Goal: Navigation & Orientation: Find specific page/section

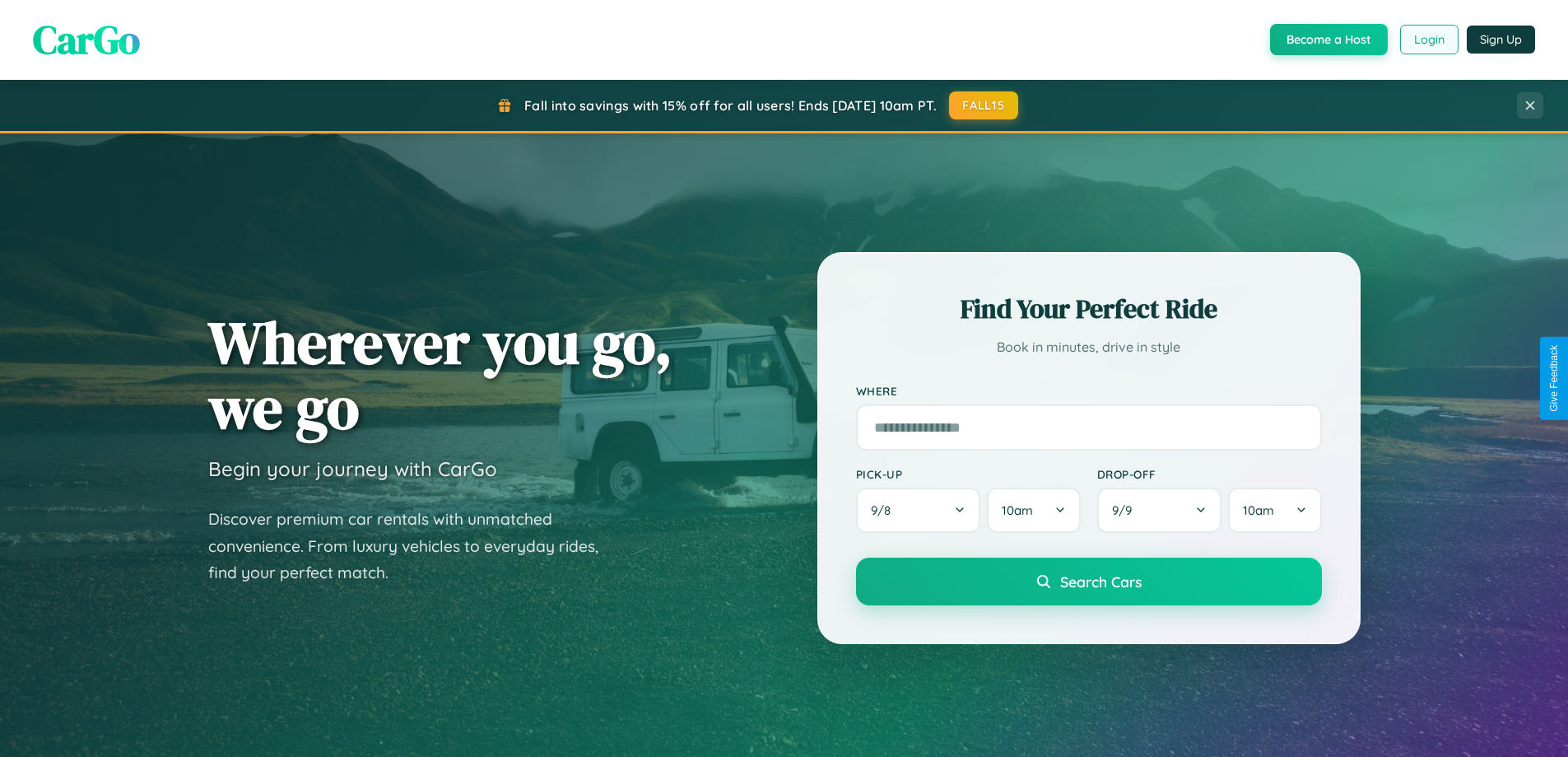
click at [1428, 39] on button "Login" at bounding box center [1428, 39] width 58 height 30
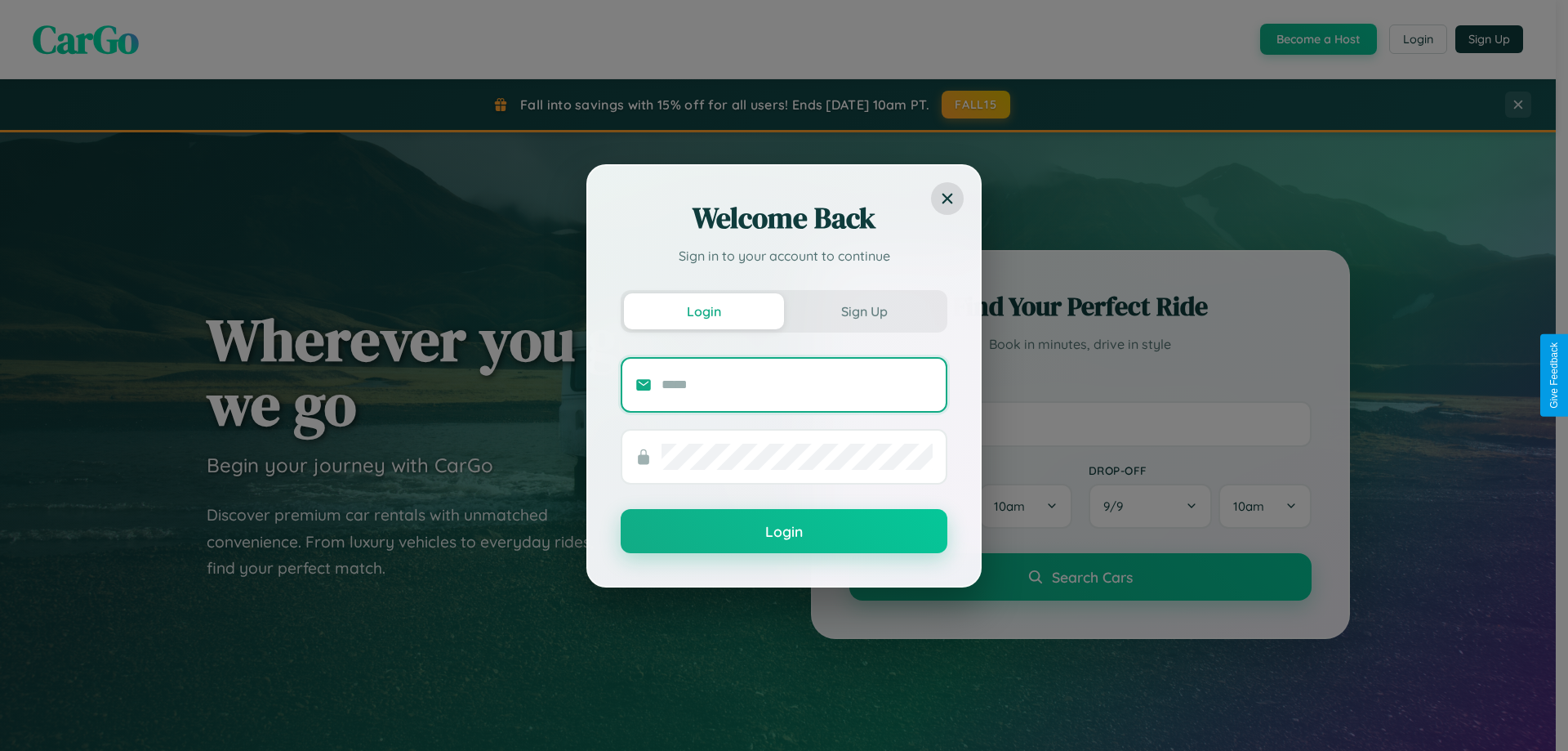
click at [797, 384] on input "text" at bounding box center [797, 384] width 271 height 26
type input "**********"
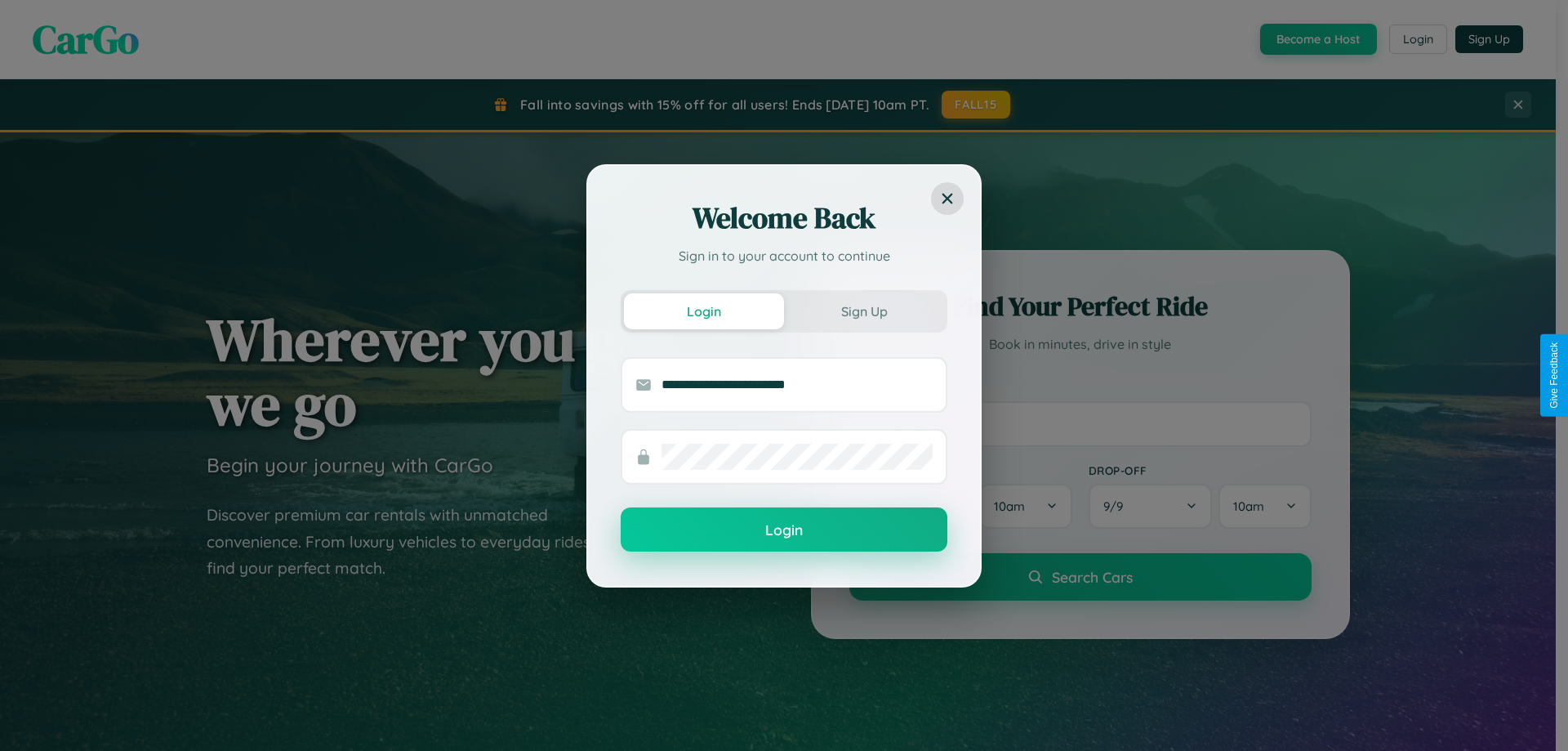
click at [784, 530] on button "Login" at bounding box center [784, 529] width 327 height 44
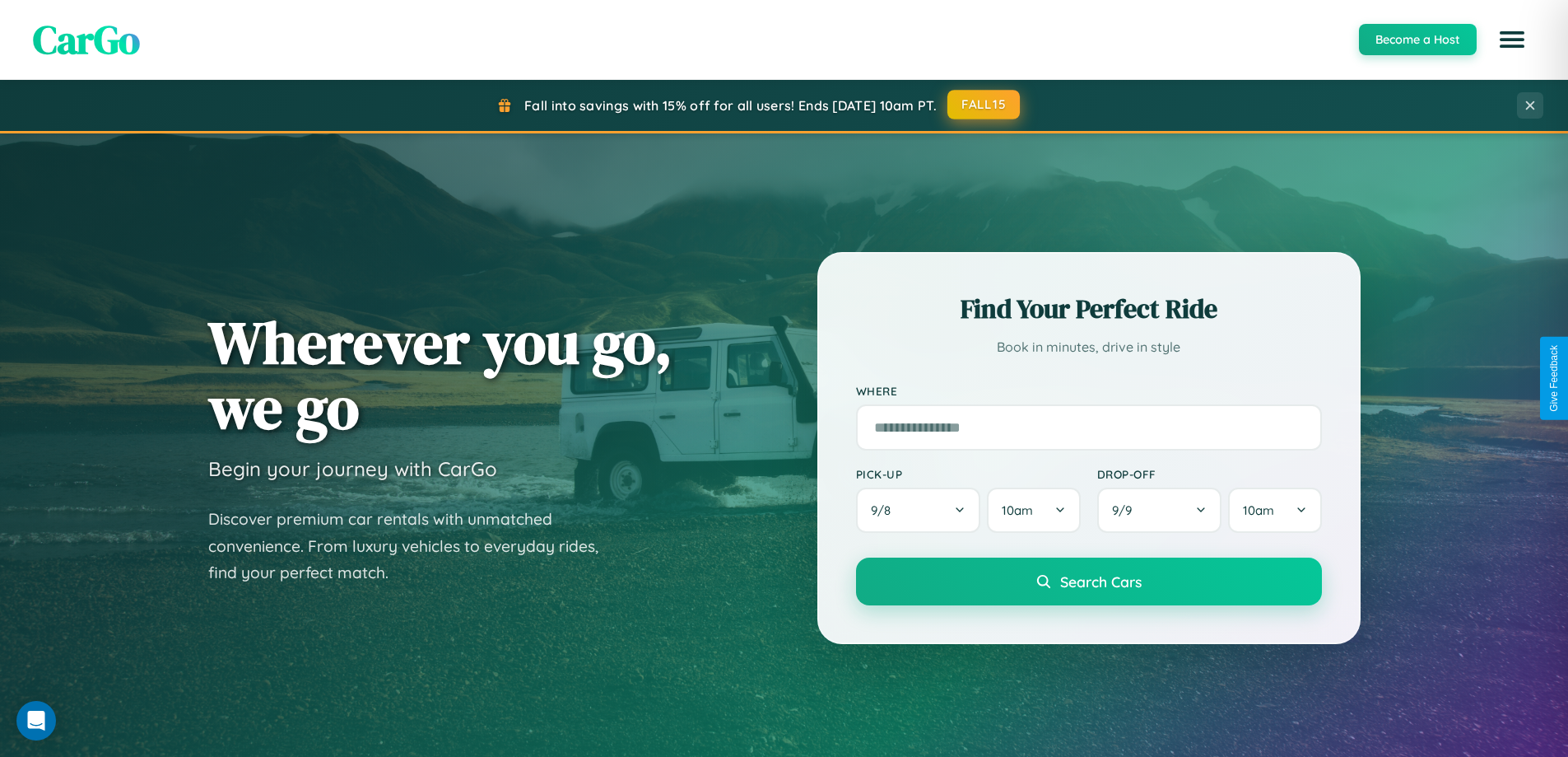
click at [984, 104] on button "FALL15" at bounding box center [983, 104] width 73 height 30
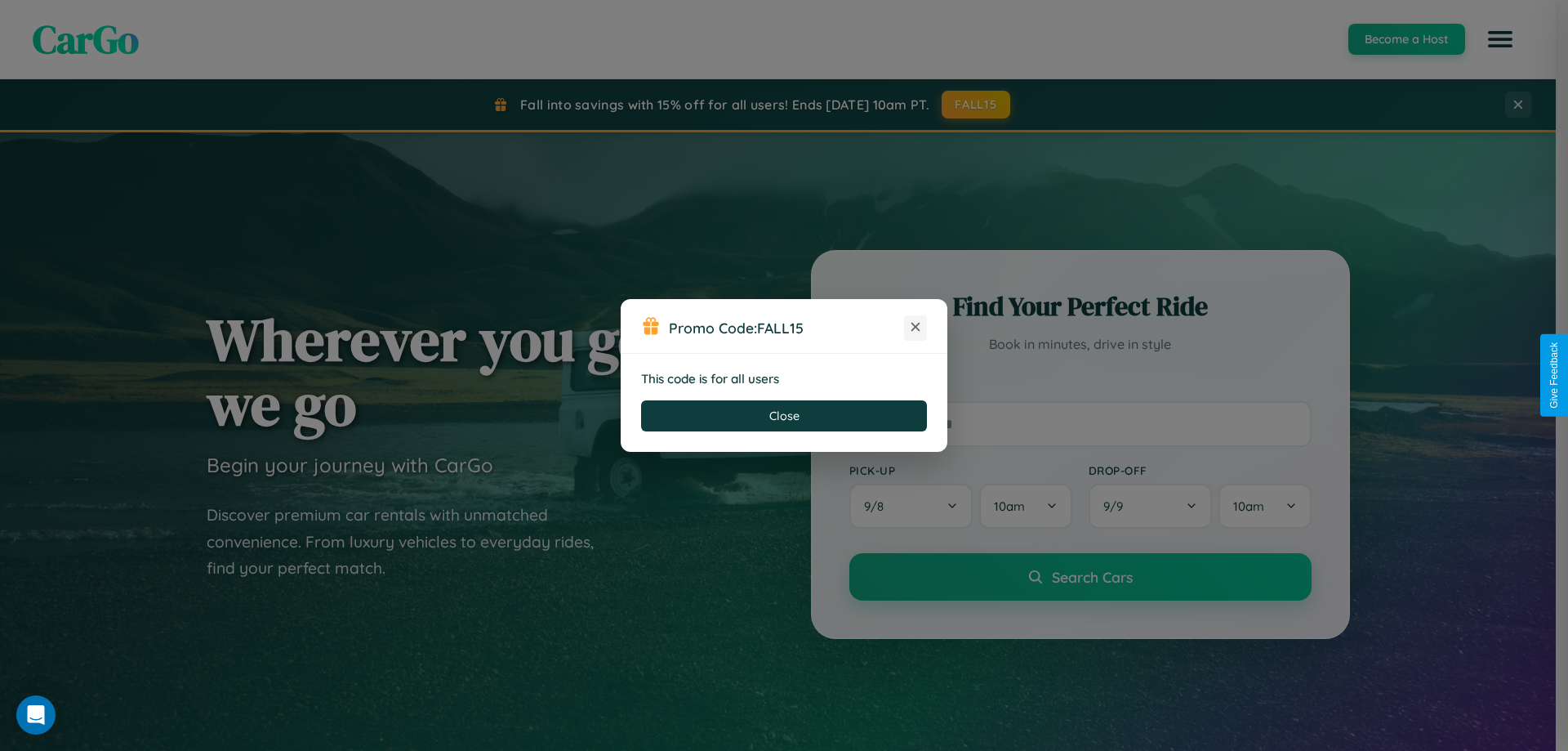
click at [916, 328] on icon at bounding box center [915, 326] width 16 height 16
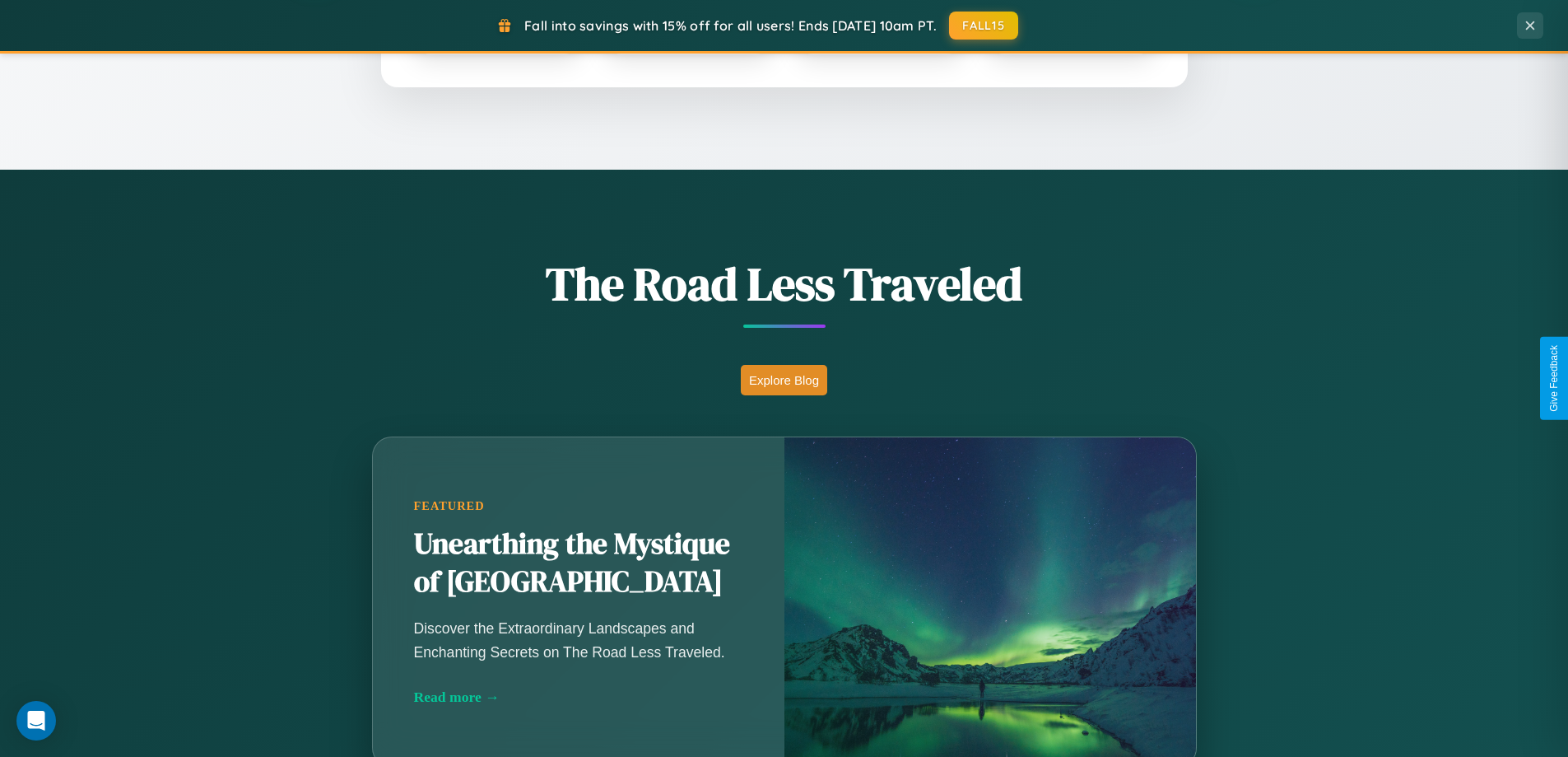
scroll to position [1133, 0]
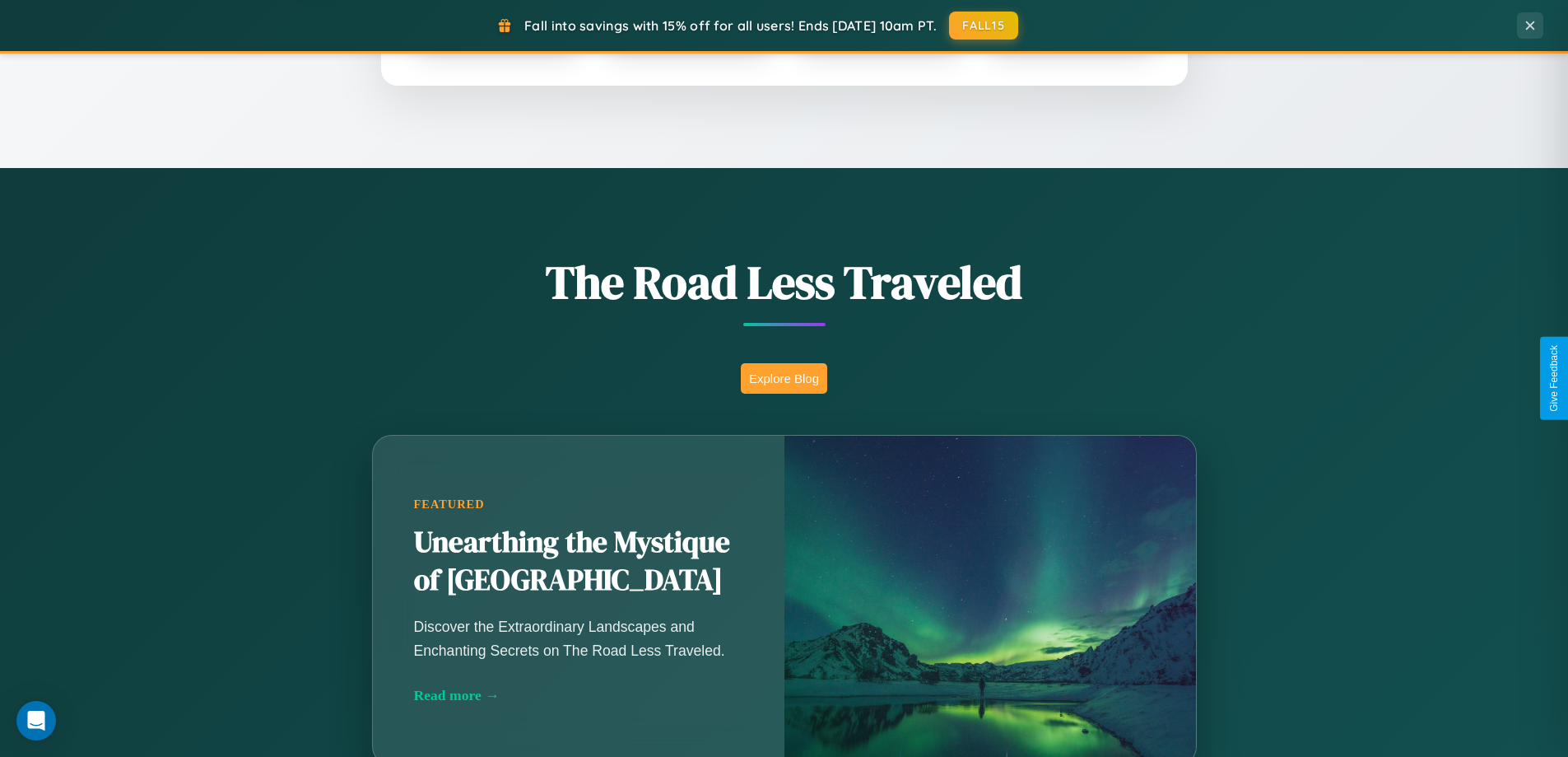
click at [783, 378] on button "Explore Blog" at bounding box center [783, 378] width 86 height 31
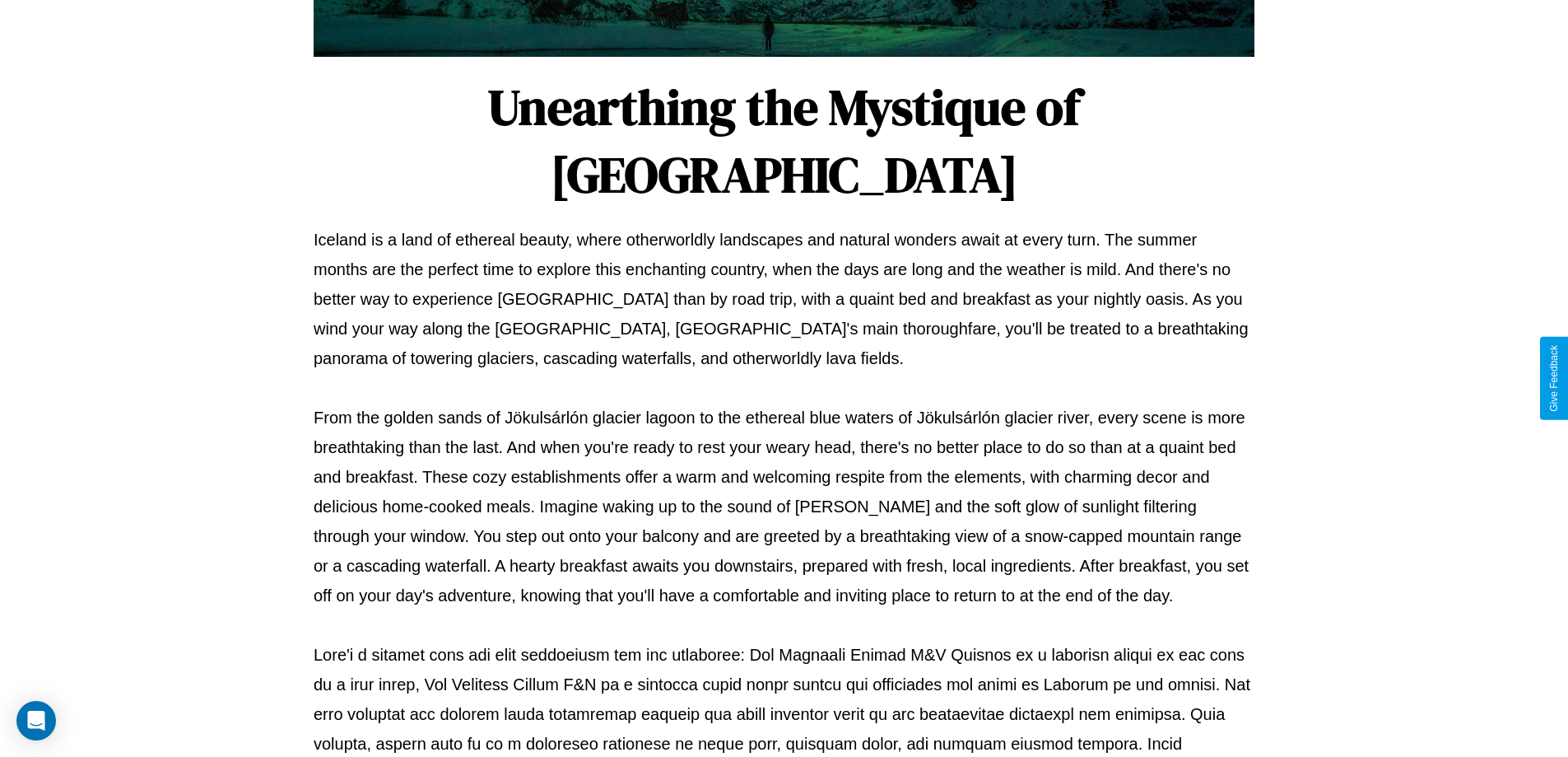
scroll to position [533, 0]
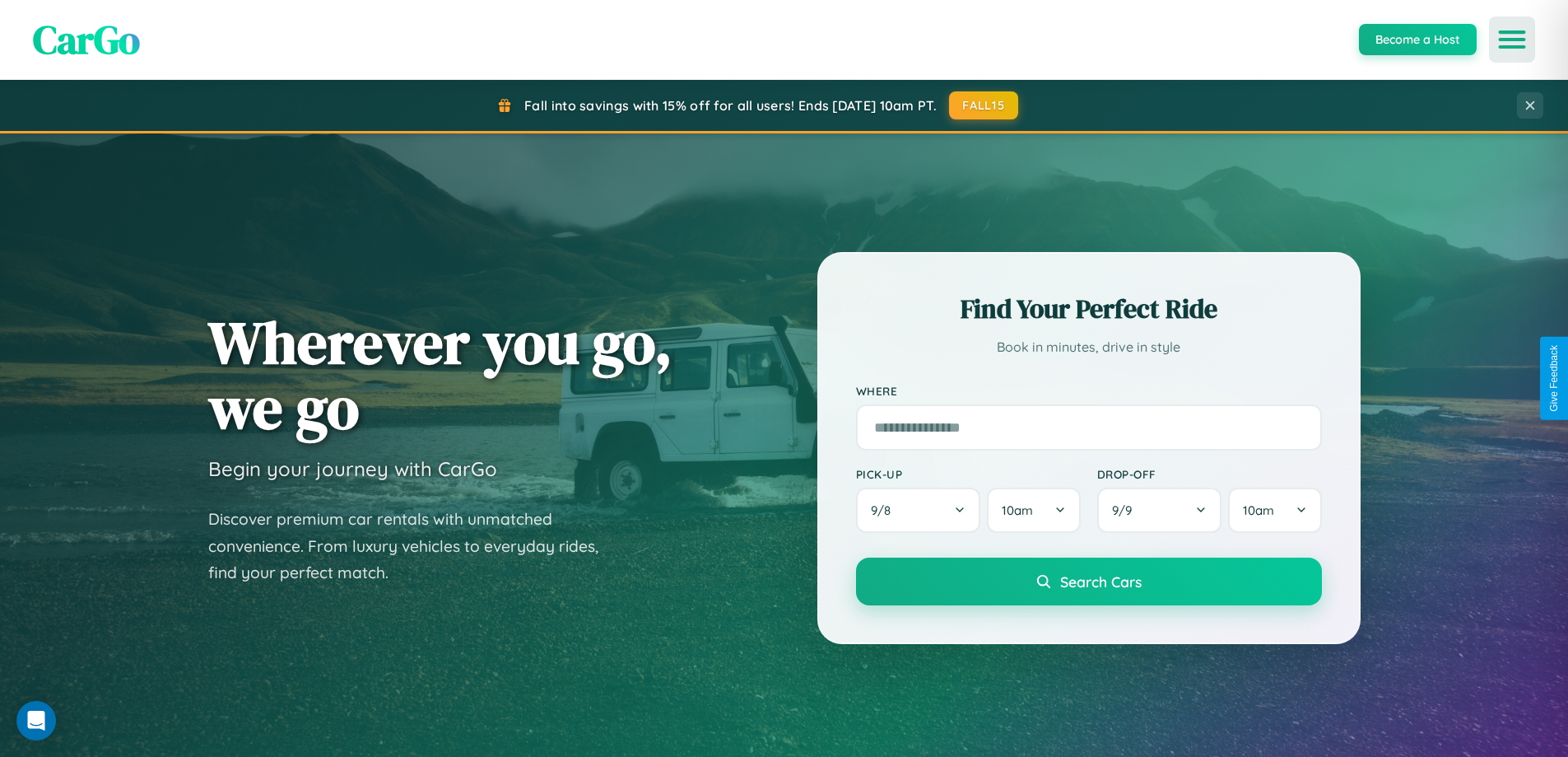
click at [1512, 39] on icon "Open menu" at bounding box center [1512, 39] width 24 height 15
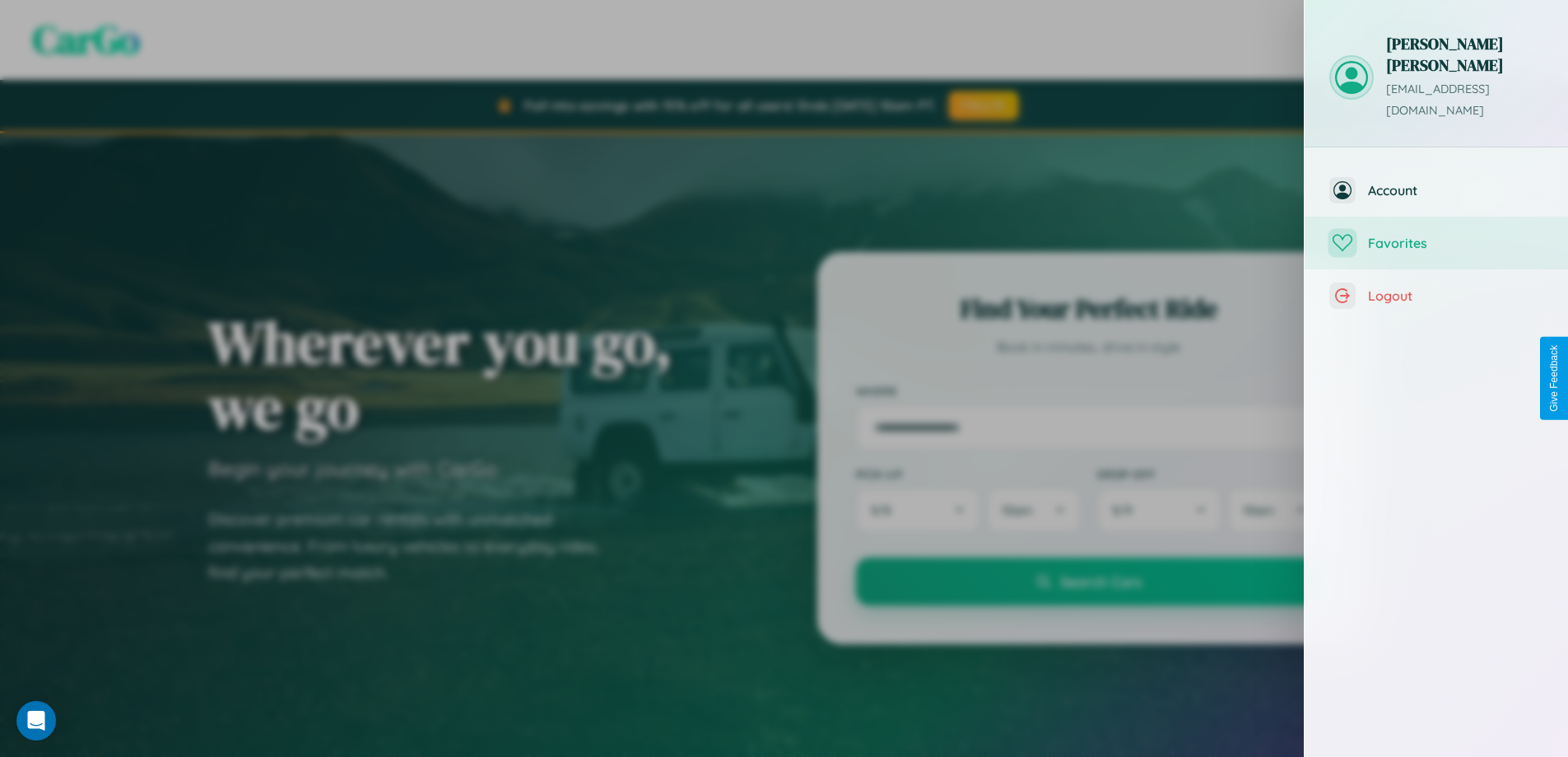
click at [1436, 235] on span "Favorites" at bounding box center [1455, 242] width 175 height 16
